Goal: Task Accomplishment & Management: Use online tool/utility

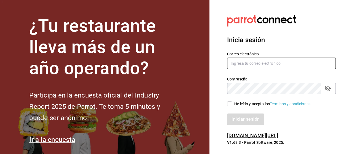
type input "marco.ramirez@grupocosteno.com"
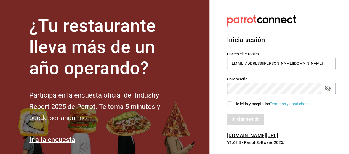
click at [230, 105] on input "He leído y acepto los Términos y condiciones." at bounding box center [229, 103] width 5 height 5
checkbox input "true"
click at [227, 114] on button "Iniciar sesión" at bounding box center [245, 120] width 37 height 12
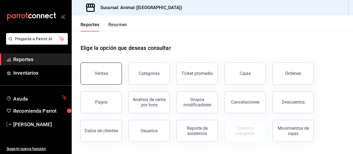
click at [115, 70] on button "Ventas" at bounding box center [101, 74] width 41 height 22
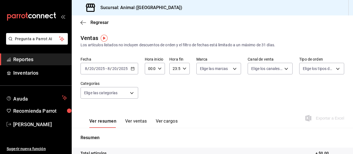
click at [132, 70] on icon "button" at bounding box center [133, 69] width 4 height 4
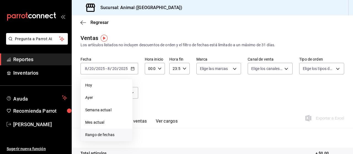
click at [98, 135] on span "Rango de fechas" at bounding box center [106, 135] width 43 height 6
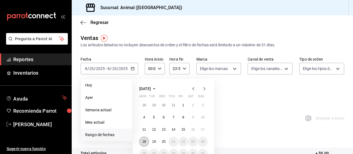
click at [144, 144] on button "18" at bounding box center [144, 142] width 10 height 10
click at [163, 145] on button "20" at bounding box center [164, 142] width 10 height 10
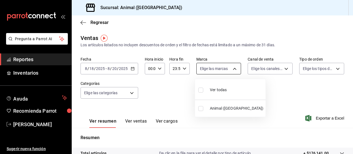
click at [233, 70] on body "Pregunta a Parrot AI Reportes Inventarios Ayuda Recomienda Parrot Marco Ramiez …" at bounding box center [176, 77] width 353 height 154
click at [202, 89] on input "checkbox" at bounding box center [200, 90] width 5 height 5
checkbox input "true"
type input "96838179-8fbb-4073-aae3-1789726318c8"
checkbox input "true"
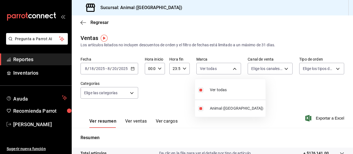
click at [284, 68] on div at bounding box center [176, 77] width 353 height 154
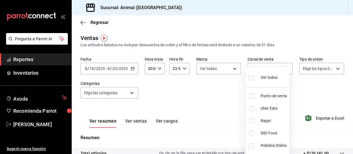
click at [284, 68] on body "Pregunta a Parrot AI Reportes Inventarios Ayuda Recomienda Parrot Marco Ramiez …" at bounding box center [176, 77] width 353 height 154
click at [251, 78] on input "checkbox" at bounding box center [251, 77] width 5 height 5
checkbox input "true"
type input "PARROT,UBER_EATS,RAPPI,DIDI_FOOD,ONLINE"
checkbox input "true"
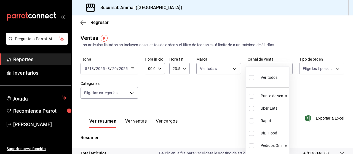
checkbox input "true"
click at [333, 68] on div at bounding box center [176, 77] width 353 height 154
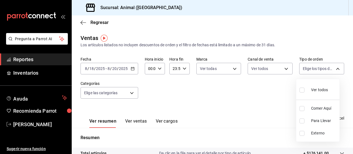
click at [333, 68] on body "Pregunta a Parrot AI Reportes Inventarios Ayuda Recomienda Parrot Marco Ramiez …" at bounding box center [176, 77] width 353 height 154
click at [302, 90] on input "checkbox" at bounding box center [302, 90] width 5 height 5
checkbox input "true"
type input "89cc3392-1a89-49ed-91c4-e66ea58282e1,025cf6ae-25b7-4698-bb98-3d77af74a196,EXTER…"
checkbox input "true"
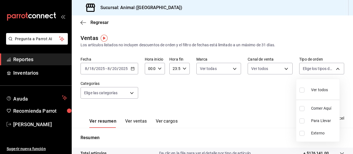
checkbox input "true"
click at [130, 93] on div at bounding box center [176, 77] width 353 height 154
click at [130, 93] on body "Pregunta a Parrot AI Reportes Inventarios Ayuda Recomienda Parrot Marco Ramiez …" at bounding box center [176, 77] width 353 height 154
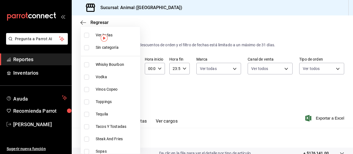
click at [87, 36] on input "checkbox" at bounding box center [86, 35] width 5 height 5
checkbox input "true"
type input "696422f3-042f-4992-a796-20cec1d2addd,ab2f2cdd-2d2d-455a-bd59-969ed93fbee5,5744a…"
checkbox input "true"
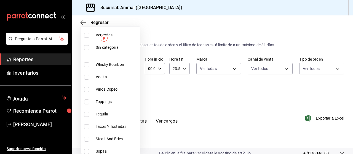
checkbox input "true"
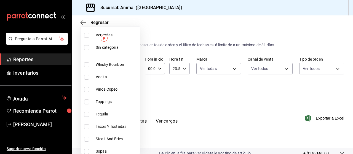
checkbox input "true"
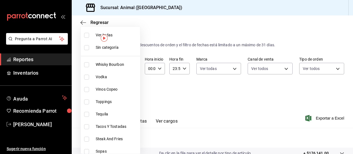
checkbox input "true"
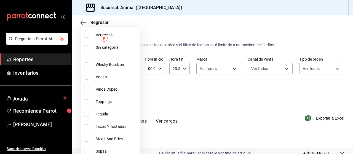
checkbox input "true"
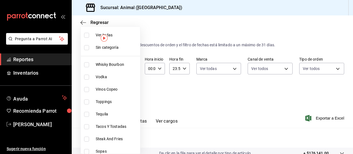
checkbox input "true"
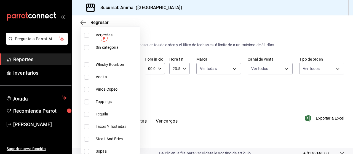
checkbox input "true"
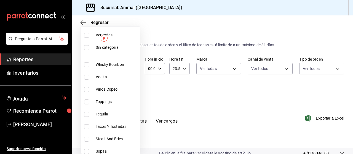
checkbox input "true"
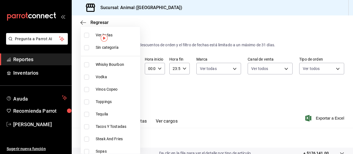
checkbox input "true"
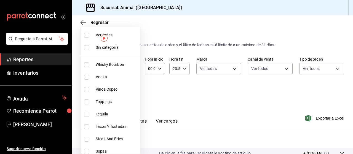
checkbox input "true"
click at [202, 115] on div at bounding box center [176, 77] width 353 height 154
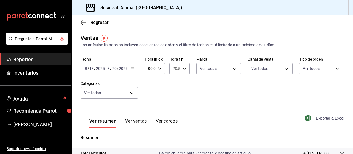
click at [324, 120] on span "Exportar a Excel" at bounding box center [325, 118] width 38 height 7
click at [133, 67] on icon "button" at bounding box center [133, 69] width 4 height 4
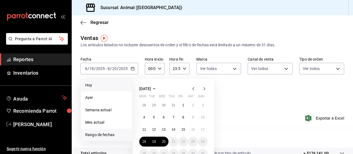
click at [90, 87] on span "Hoy" at bounding box center [106, 85] width 43 height 6
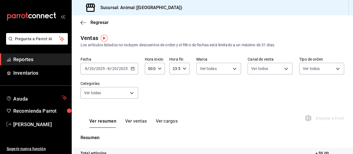
click at [266, 107] on div "Ver resumen Ver ventas Ver cargos Exportar a Excel" at bounding box center [212, 116] width 281 height 23
click at [131, 70] on \(Stroke\) "button" at bounding box center [132, 68] width 3 height 3
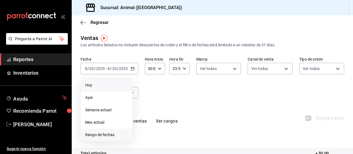
click at [105, 137] on span "Rango de fechas" at bounding box center [106, 135] width 43 height 6
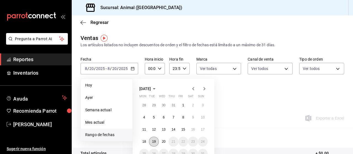
click at [156, 141] on button "19" at bounding box center [154, 142] width 10 height 10
click at [164, 143] on abbr "20" at bounding box center [164, 142] width 4 height 4
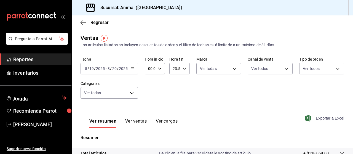
click at [325, 120] on span "Exportar a Excel" at bounding box center [325, 118] width 38 height 7
click at [317, 121] on span "Exportar a Excel" at bounding box center [325, 118] width 38 height 7
